Goal: Communication & Community: Answer question/provide support

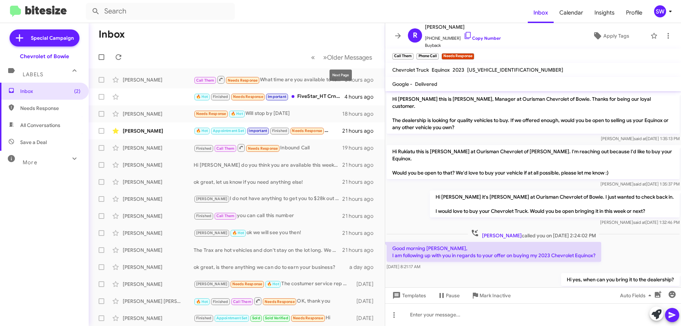
scroll to position [64, 0]
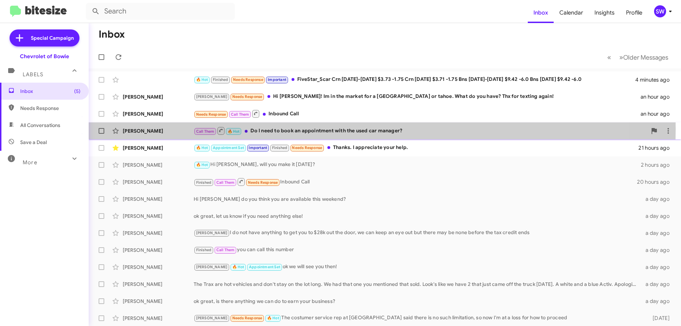
click at [292, 129] on div "Call Them 🔥 Hot Do I need to book an appointment with the used car manager?" at bounding box center [420, 130] width 453 height 9
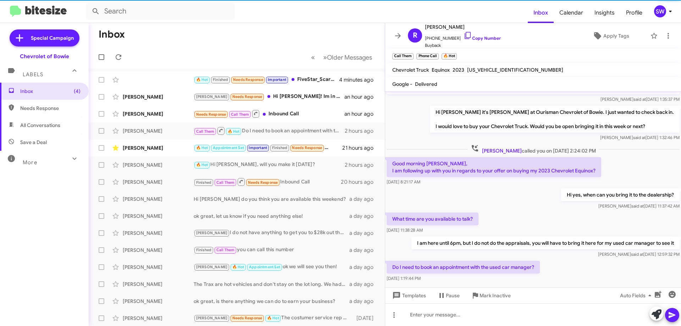
scroll to position [90, 0]
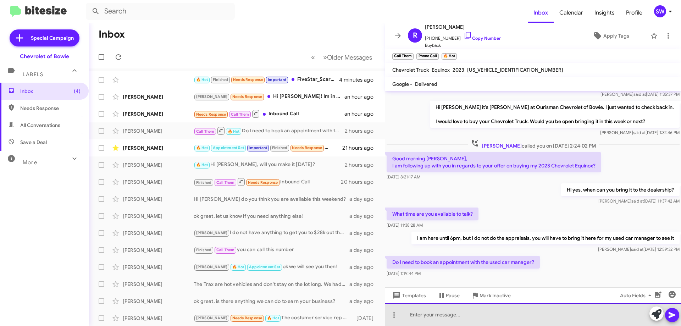
drag, startPoint x: 477, startPoint y: 318, endPoint x: 473, endPoint y: 318, distance: 4.3
click at [476, 317] on div at bounding box center [533, 314] width 296 height 23
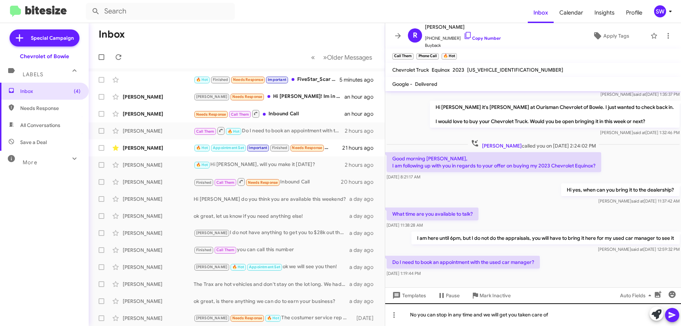
drag, startPoint x: 669, startPoint y: 314, endPoint x: 630, endPoint y: 303, distance: 39.7
click at [668, 313] on icon at bounding box center [672, 315] width 9 height 9
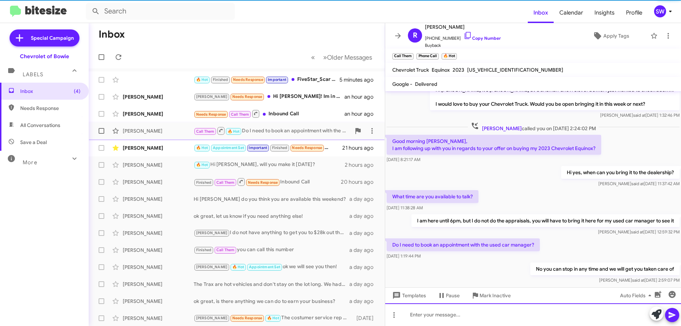
scroll to position [116, 0]
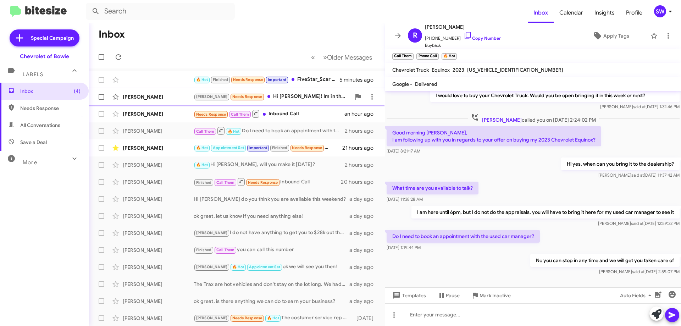
click at [285, 97] on div "Brian Needs Response Hi Stephanie! Im in the market for a Yukon or tahoe. What …" at bounding box center [272, 97] width 157 height 8
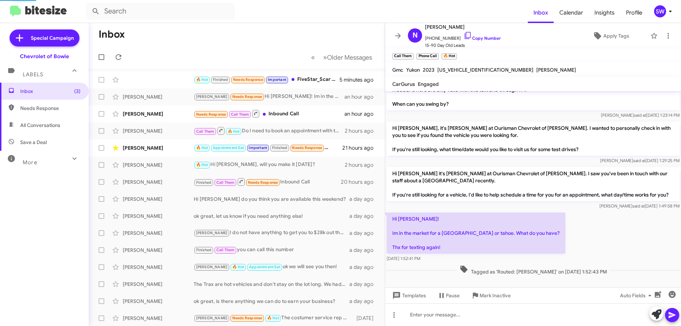
scroll to position [83, 0]
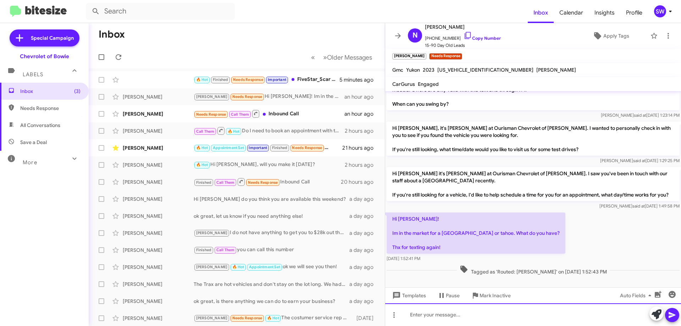
drag, startPoint x: 421, startPoint y: 315, endPoint x: 426, endPoint y: 316, distance: 5.1
click at [421, 315] on div at bounding box center [533, 314] width 296 height 23
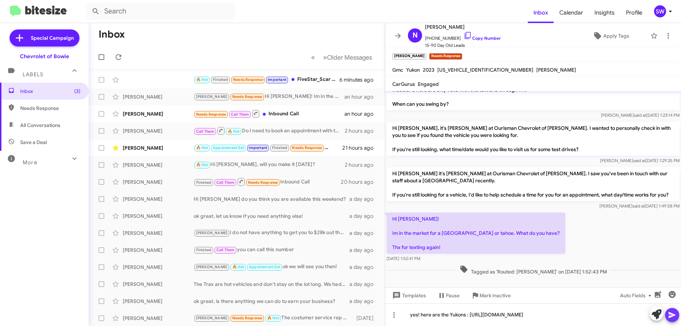
click at [673, 314] on icon at bounding box center [672, 315] width 7 height 6
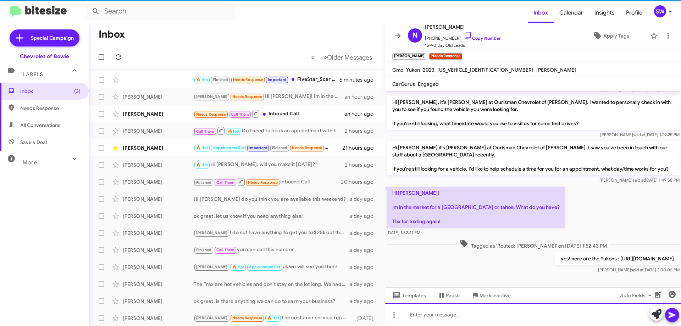
scroll to position [109, 0]
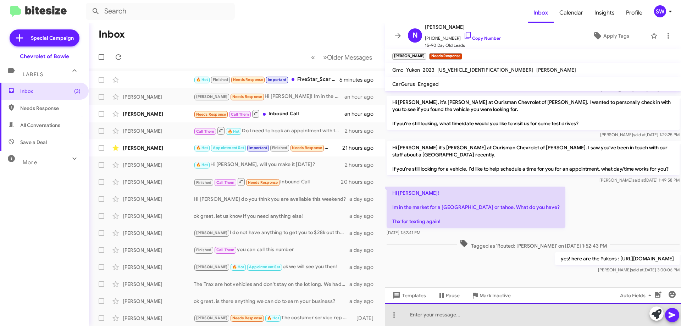
click at [488, 308] on div at bounding box center [533, 314] width 296 height 23
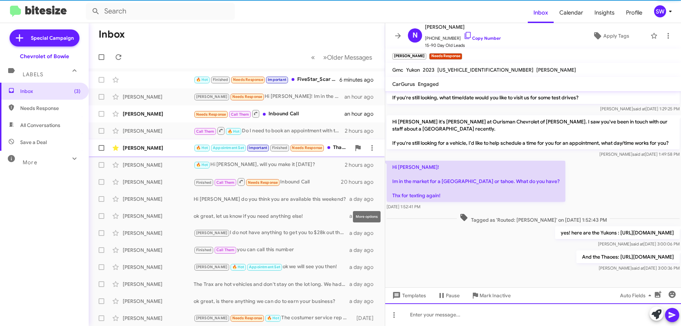
scroll to position [142, 0]
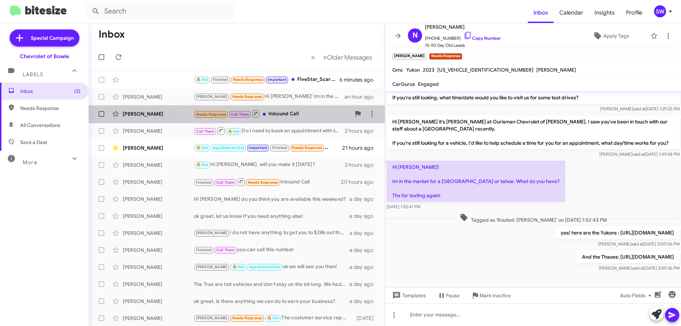
click at [287, 110] on div "Needs Response Call Them Inbound Call" at bounding box center [272, 113] width 157 height 9
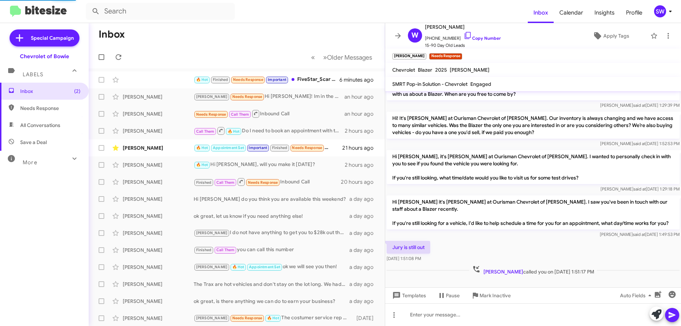
scroll to position [19, 0]
click at [464, 35] on icon at bounding box center [468, 35] width 9 height 9
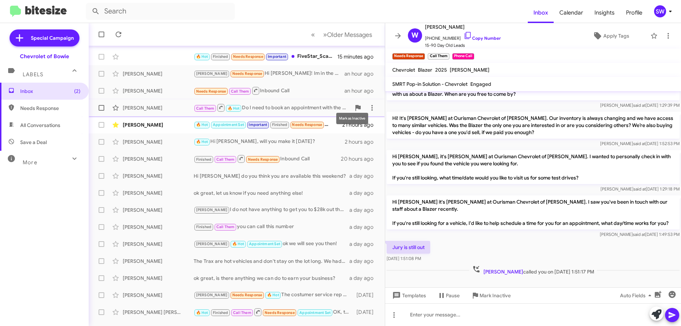
scroll to position [35, 0]
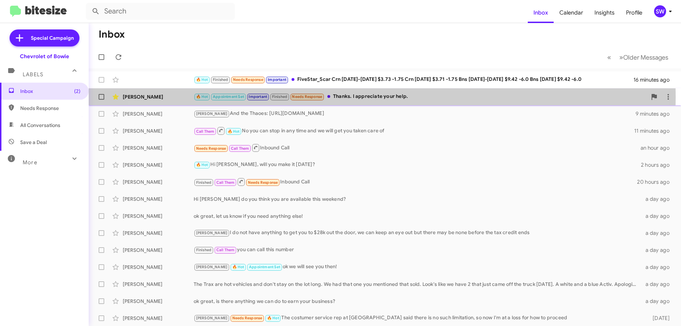
click at [357, 97] on div "🔥 Hot Appointment Set Important Finished Needs Response Thanks. I appreciate yo…" at bounding box center [420, 97] width 453 height 8
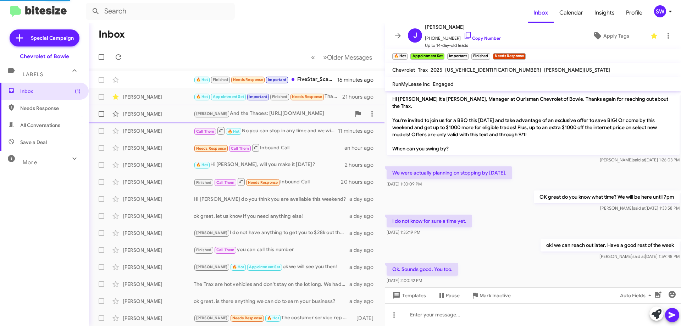
scroll to position [204, 0]
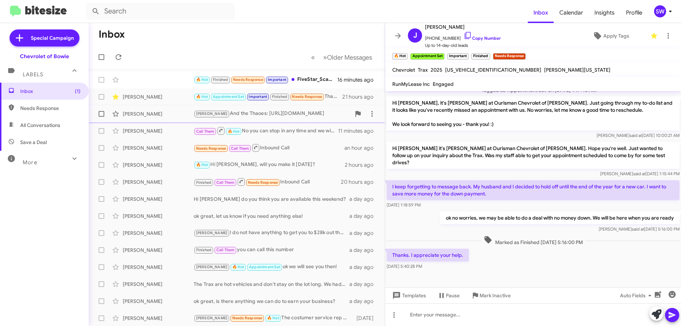
click at [258, 116] on div "[PERSON_NAME] And the Thaoes: [URL][DOMAIN_NAME]" at bounding box center [272, 114] width 157 height 8
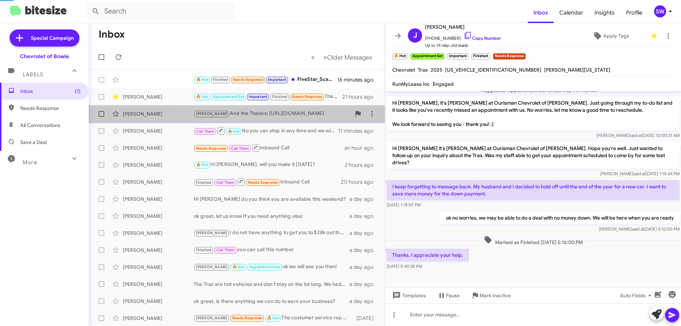
scroll to position [142, 0]
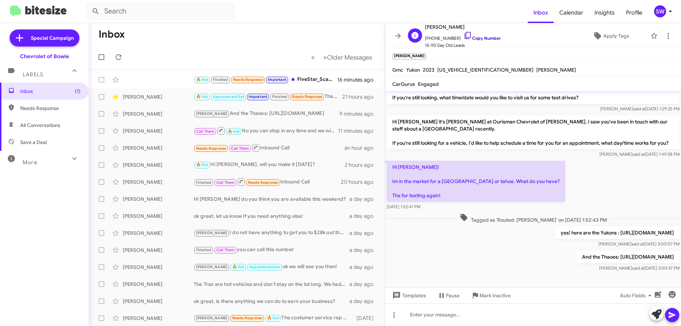
click at [464, 34] on icon at bounding box center [468, 35] width 9 height 9
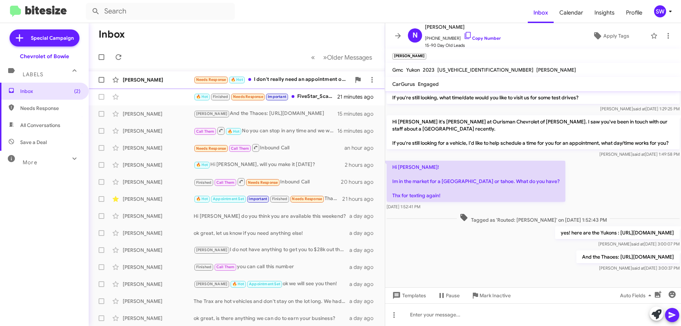
drag, startPoint x: 273, startPoint y: 77, endPoint x: 320, endPoint y: 83, distance: 47.6
click at [273, 77] on div "Needs Response 🔥 Hot I don't really need an appointment or test drive, just you…" at bounding box center [272, 80] width 157 height 8
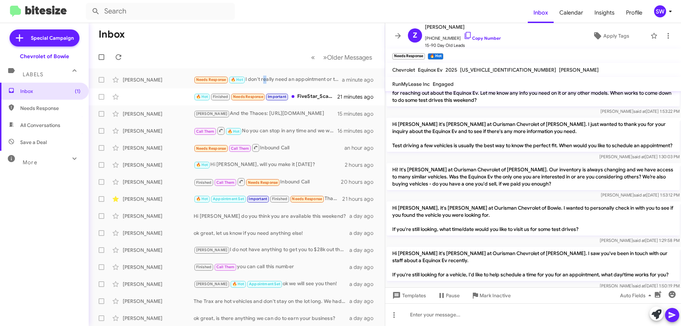
scroll to position [370, 0]
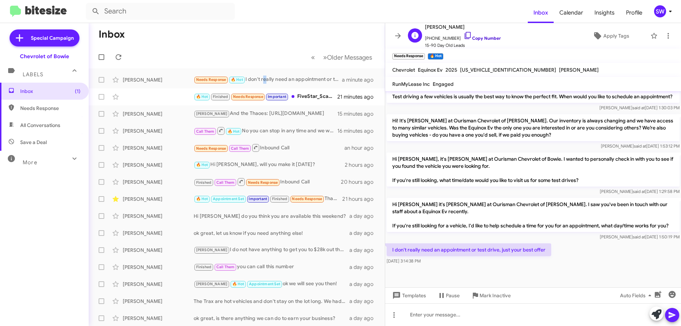
drag, startPoint x: 460, startPoint y: 36, endPoint x: 470, endPoint y: 35, distance: 9.6
click at [464, 36] on icon at bounding box center [468, 35] width 9 height 9
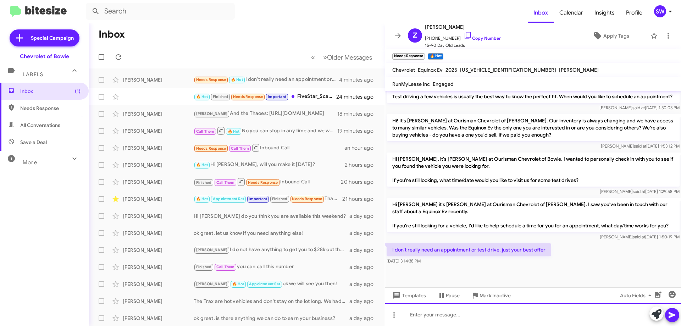
click at [447, 315] on div at bounding box center [533, 314] width 296 height 23
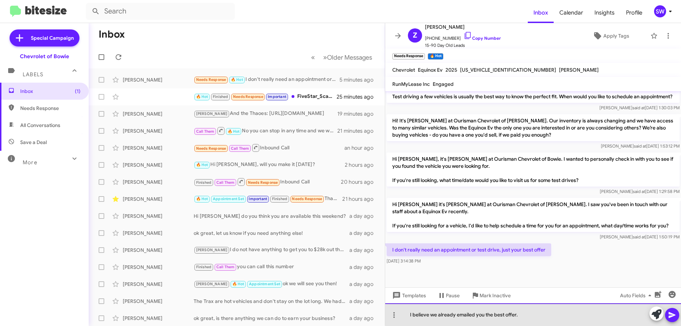
drag, startPoint x: 543, startPoint y: 315, endPoint x: 541, endPoint y: 324, distance: 9.9
click at [542, 315] on div "I believe we already emailed you the best offer." at bounding box center [533, 314] width 296 height 23
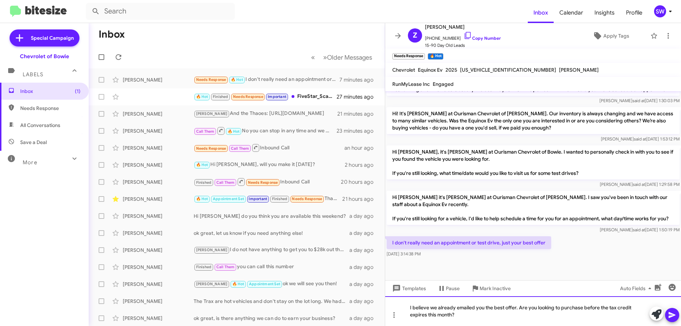
drag, startPoint x: 516, startPoint y: 309, endPoint x: 521, endPoint y: 311, distance: 4.8
click at [517, 309] on div "I believe we already emailed you the best offer. Are you looking to purchase be…" at bounding box center [533, 311] width 296 height 30
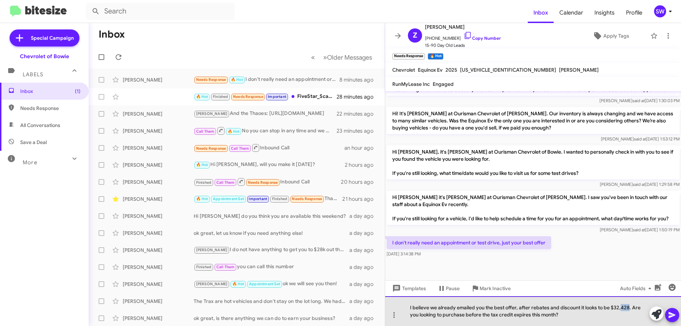
drag, startPoint x: 629, startPoint y: 308, endPoint x: 629, endPoint y: 317, distance: 9.2
click at [621, 311] on div "I believe we already emailed you the best offer, after rebates and discount it …" at bounding box center [533, 311] width 296 height 30
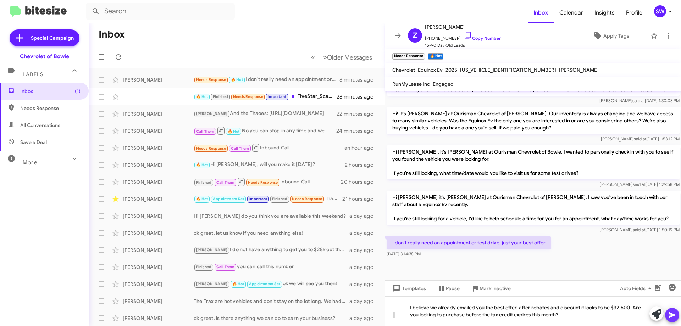
click at [672, 316] on icon at bounding box center [672, 315] width 7 height 6
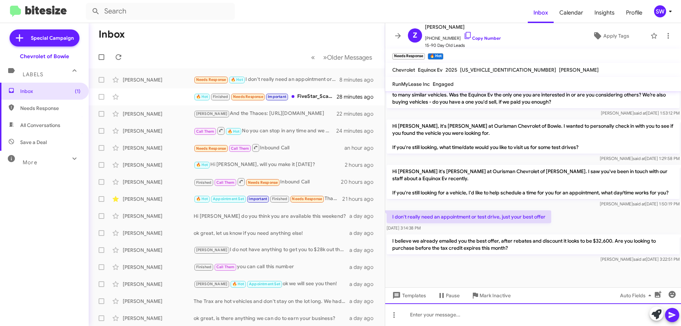
scroll to position [403, 0]
